Goal: Information Seeking & Learning: Learn about a topic

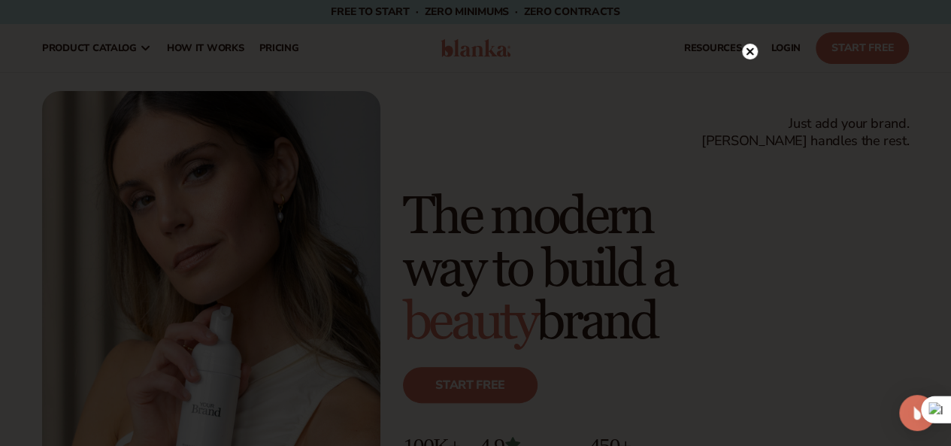
click at [745, 50] on circle at bounding box center [750, 52] width 16 height 16
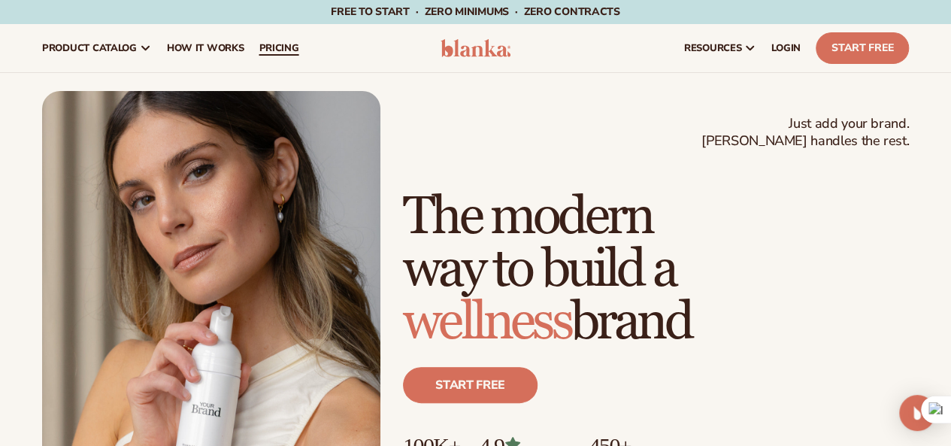
click at [289, 52] on span "pricing" at bounding box center [279, 48] width 40 height 12
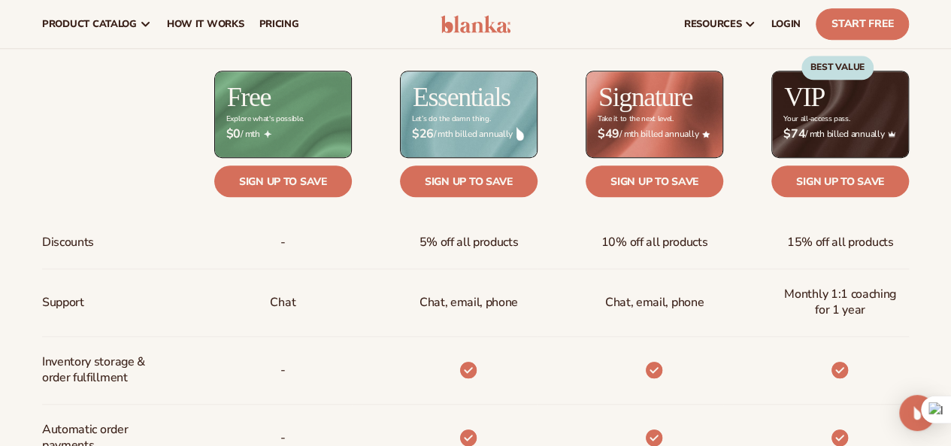
scroll to position [347, 0]
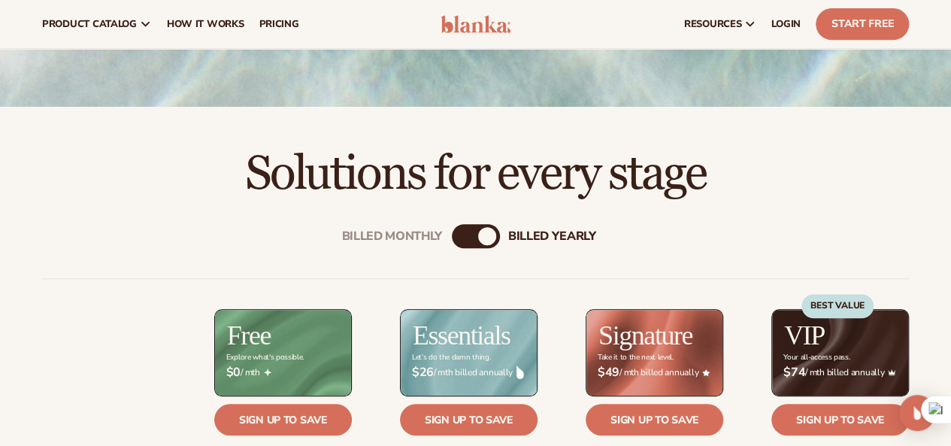
click at [474, 228] on div "Billed Monthly billed Yearly" at bounding box center [476, 236] width 48 height 24
click at [482, 234] on div "billed Yearly" at bounding box center [487, 236] width 18 height 18
